Goal: Navigation & Orientation: Find specific page/section

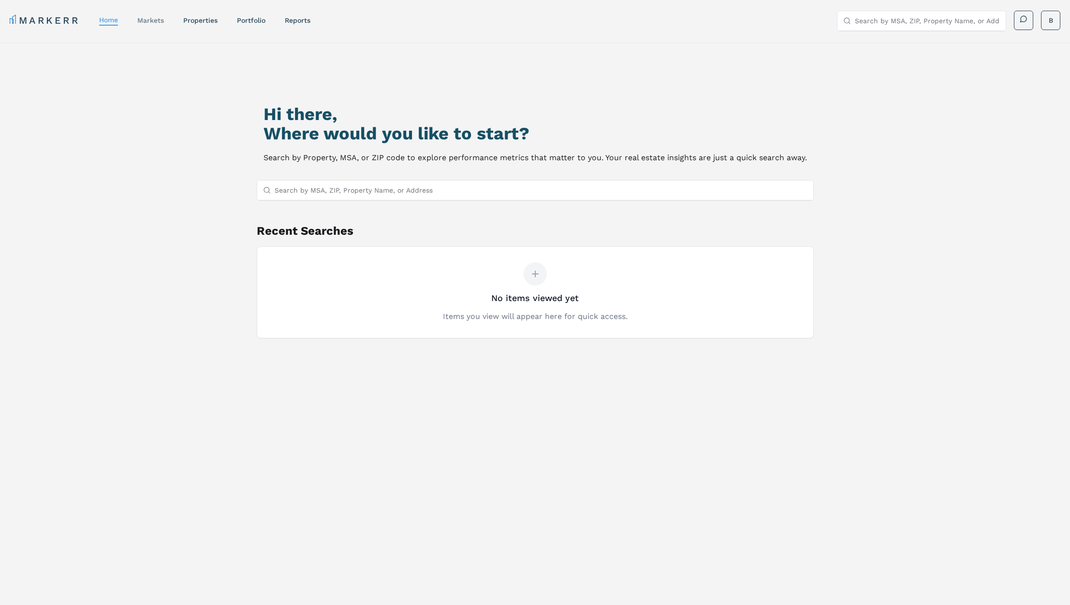
click at [145, 19] on link "markets" at bounding box center [150, 20] width 27 height 8
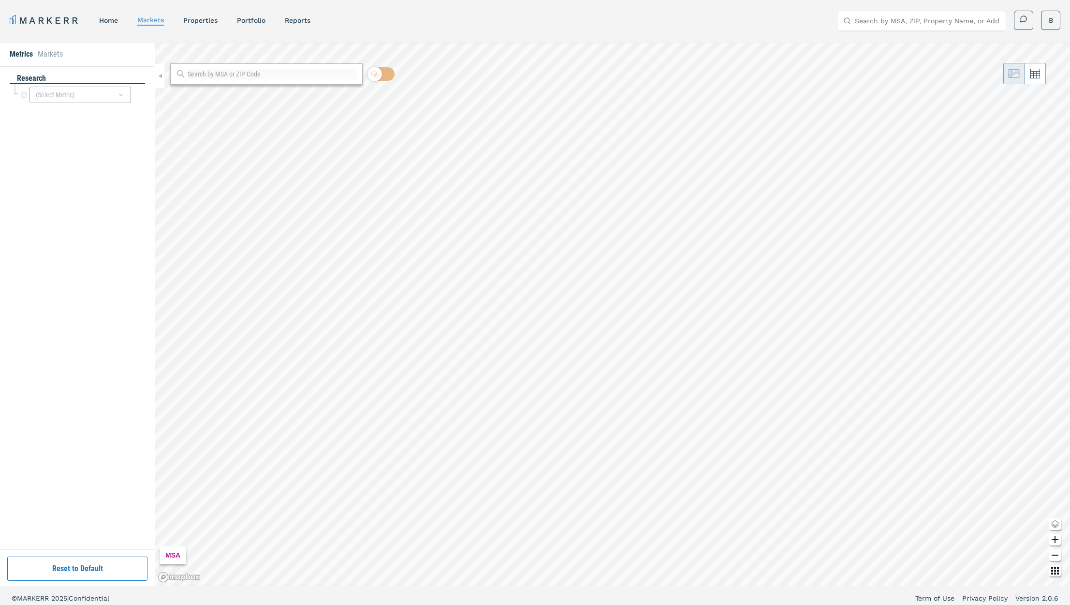
drag, startPoint x: 87, startPoint y: 569, endPoint x: 94, endPoint y: 568, distance: 7.3
click at [87, 569] on button "Reset to Default" at bounding box center [77, 568] width 140 height 24
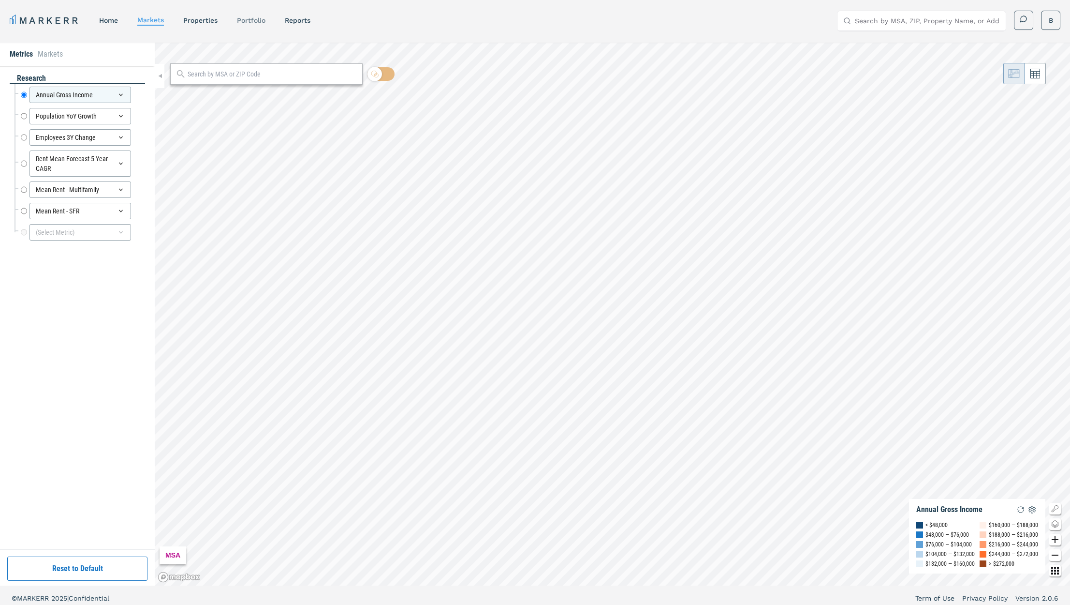
click at [257, 16] on link "Portfolio" at bounding box center [251, 20] width 29 height 8
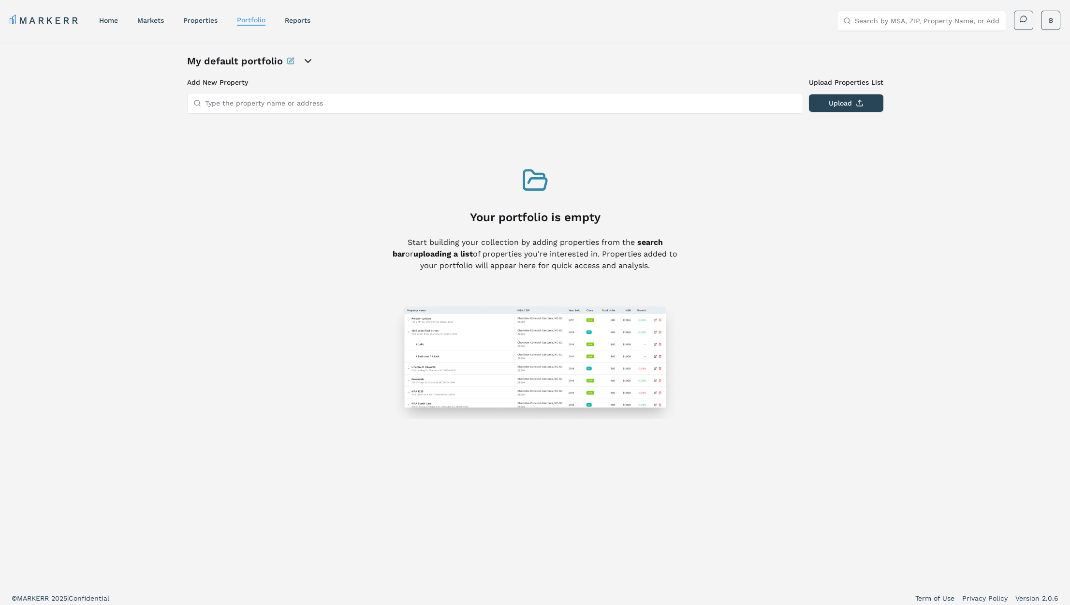
click at [115, 22] on link "home" at bounding box center [108, 20] width 19 height 8
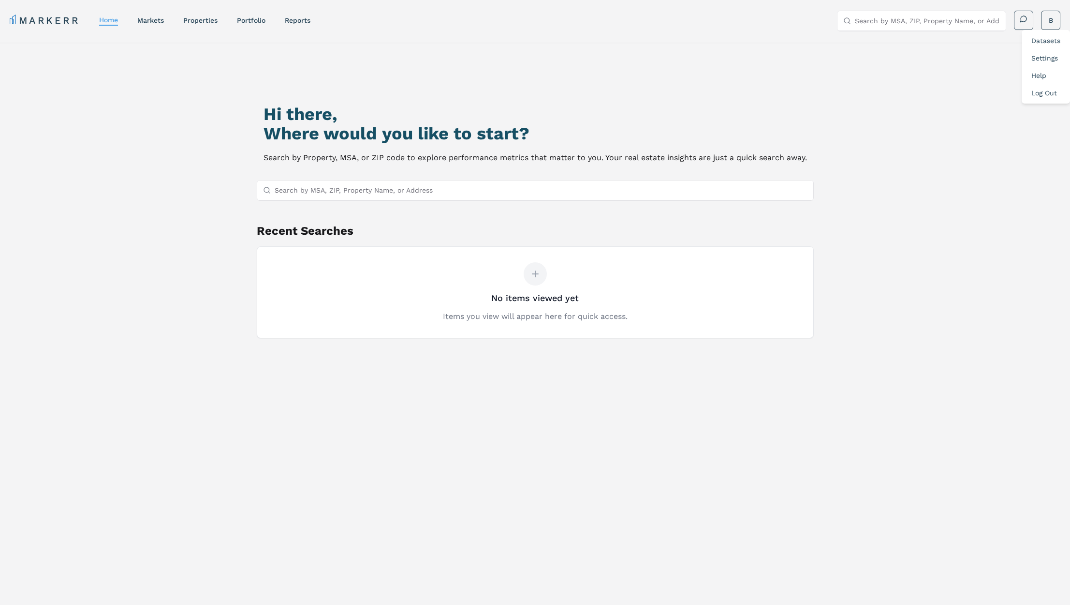
click at [1050, 23] on html "MARKERR home markets properties Portfolio reports Search by MSA, ZIP, Property …" at bounding box center [535, 344] width 1070 height 688
click at [1040, 92] on link "Log Out" at bounding box center [1045, 93] width 26 height 8
